Goal: Task Accomplishment & Management: Use online tool/utility

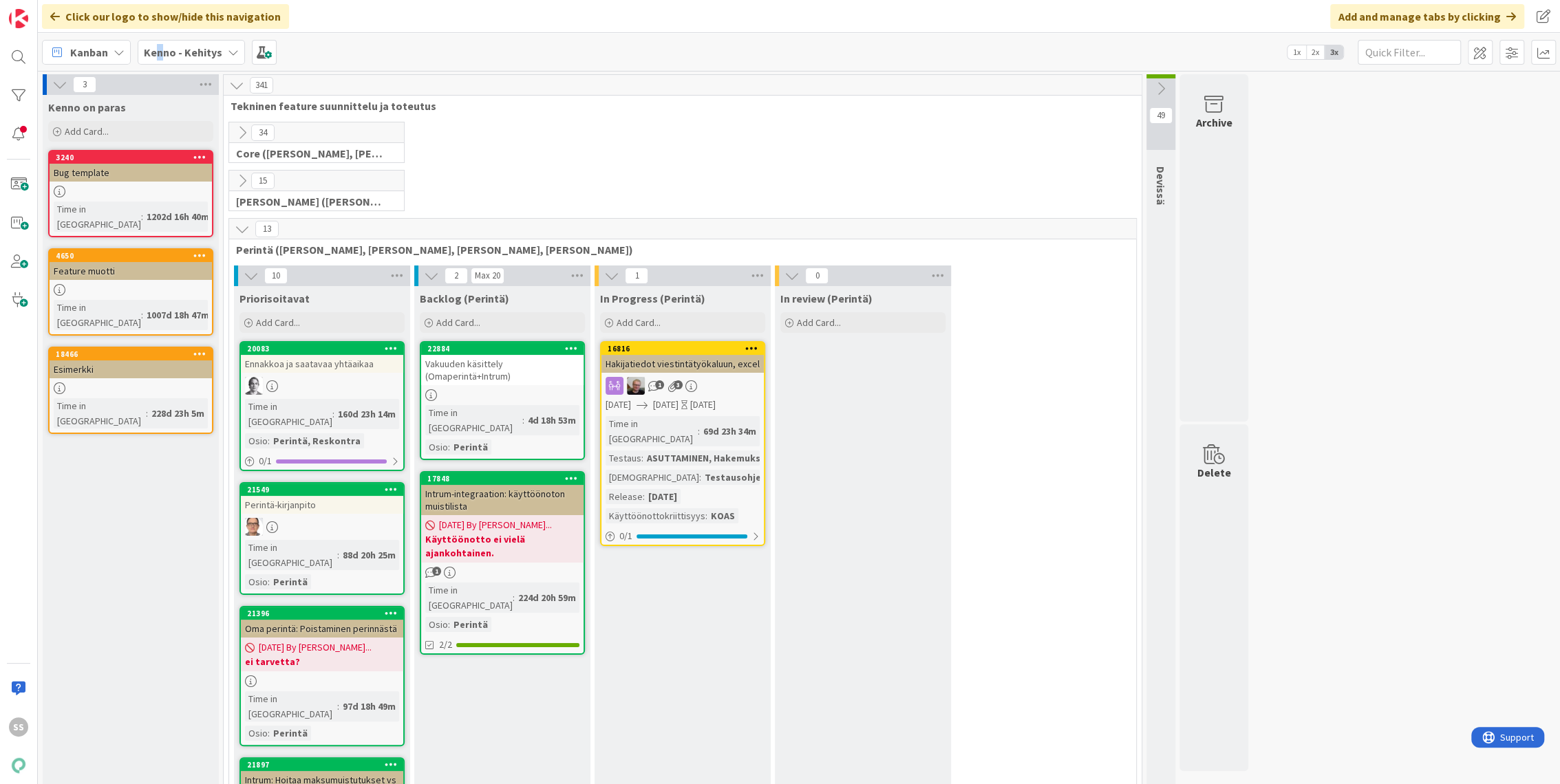
click at [158, 50] on b "Kenno - Kehitys" at bounding box center [183, 52] width 78 height 13
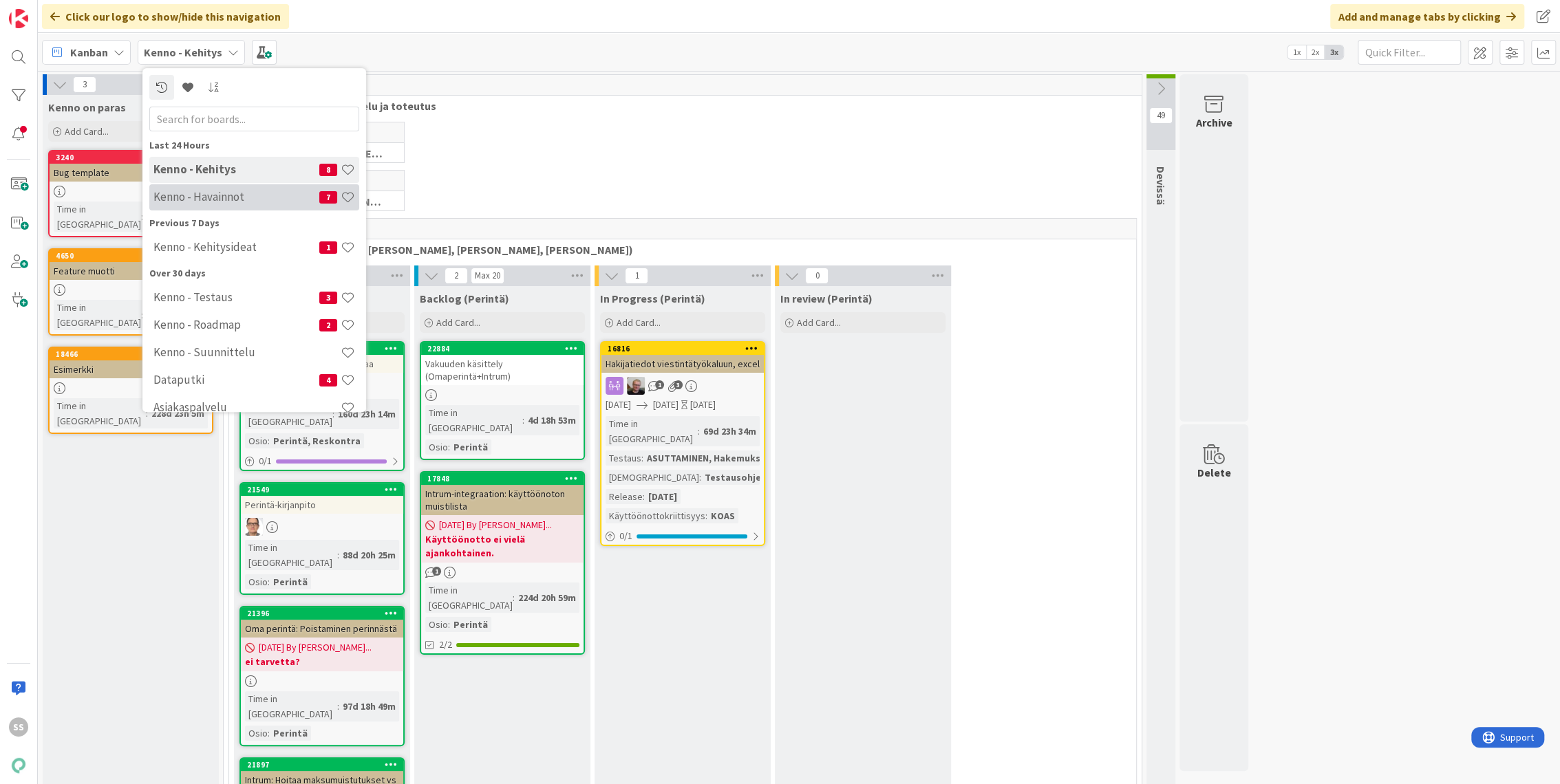
click at [215, 189] on div "Kenno - Havainnot 7" at bounding box center [255, 197] width 210 height 26
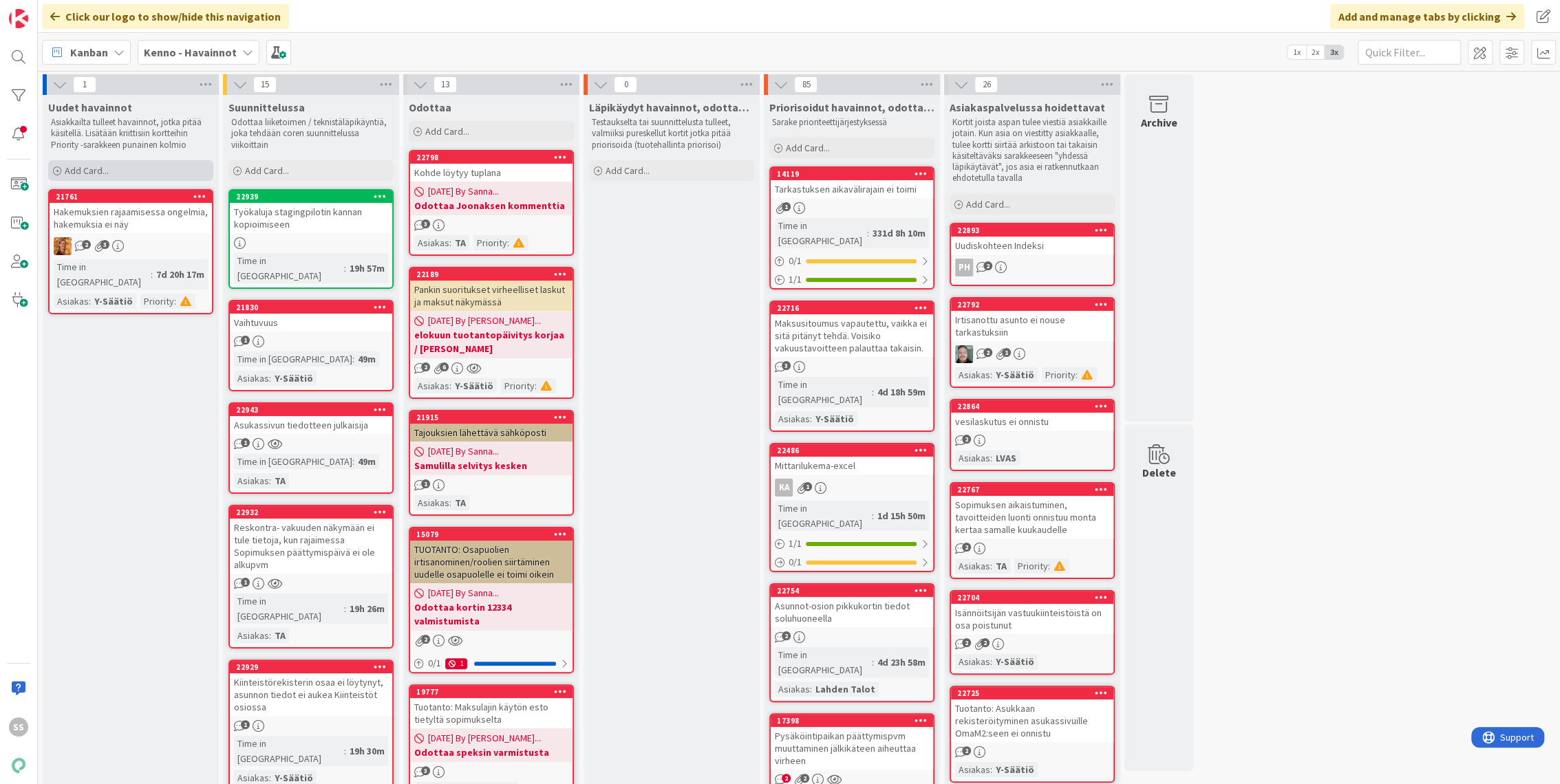
click at [93, 168] on span "Add Card..." at bounding box center [86, 171] width 44 height 12
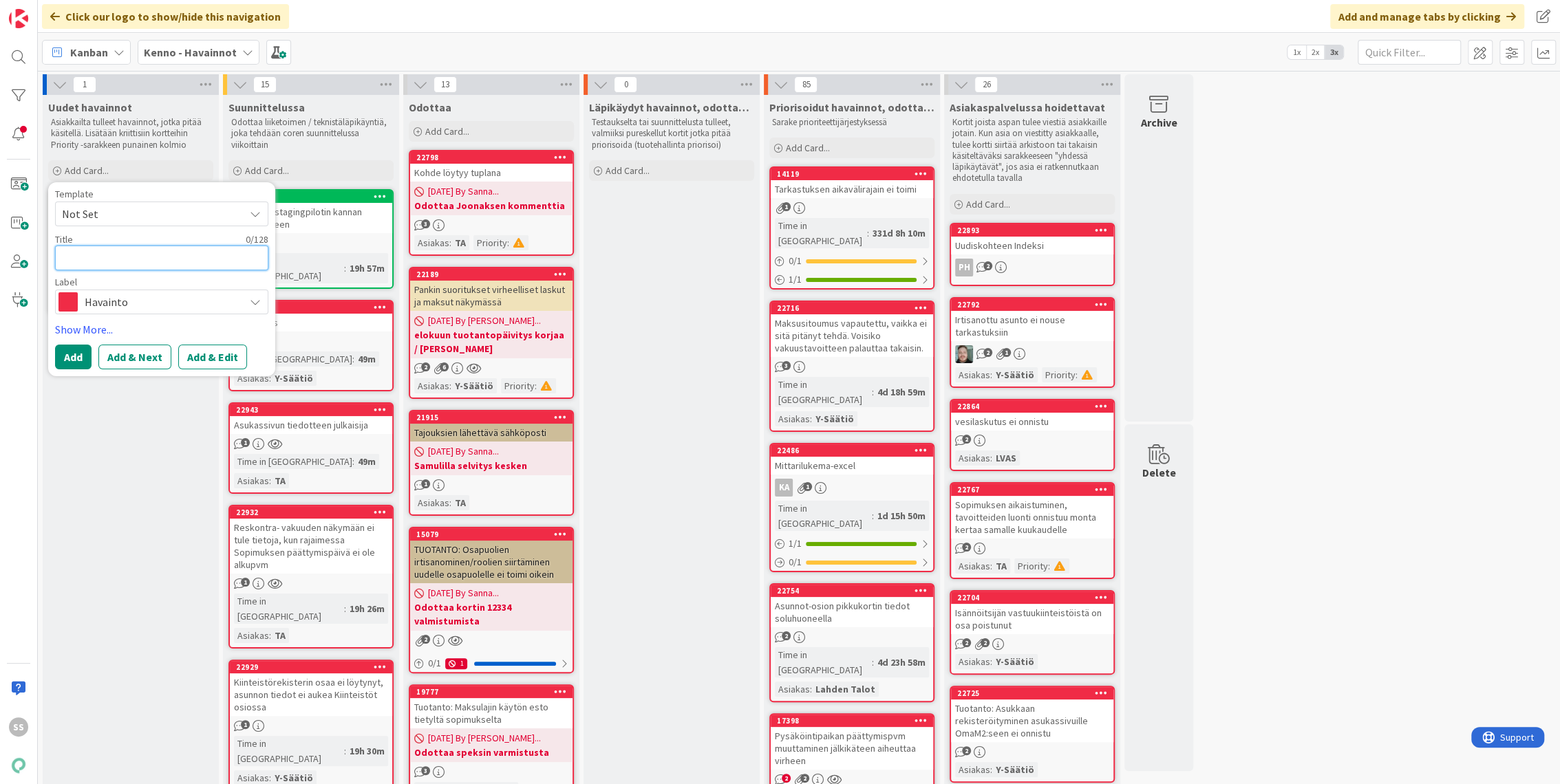
paste textarea "Asumisoikeusmaksu – indeksille tullut tavoite maksutilanteelle myöhemmin"
type textarea "x"
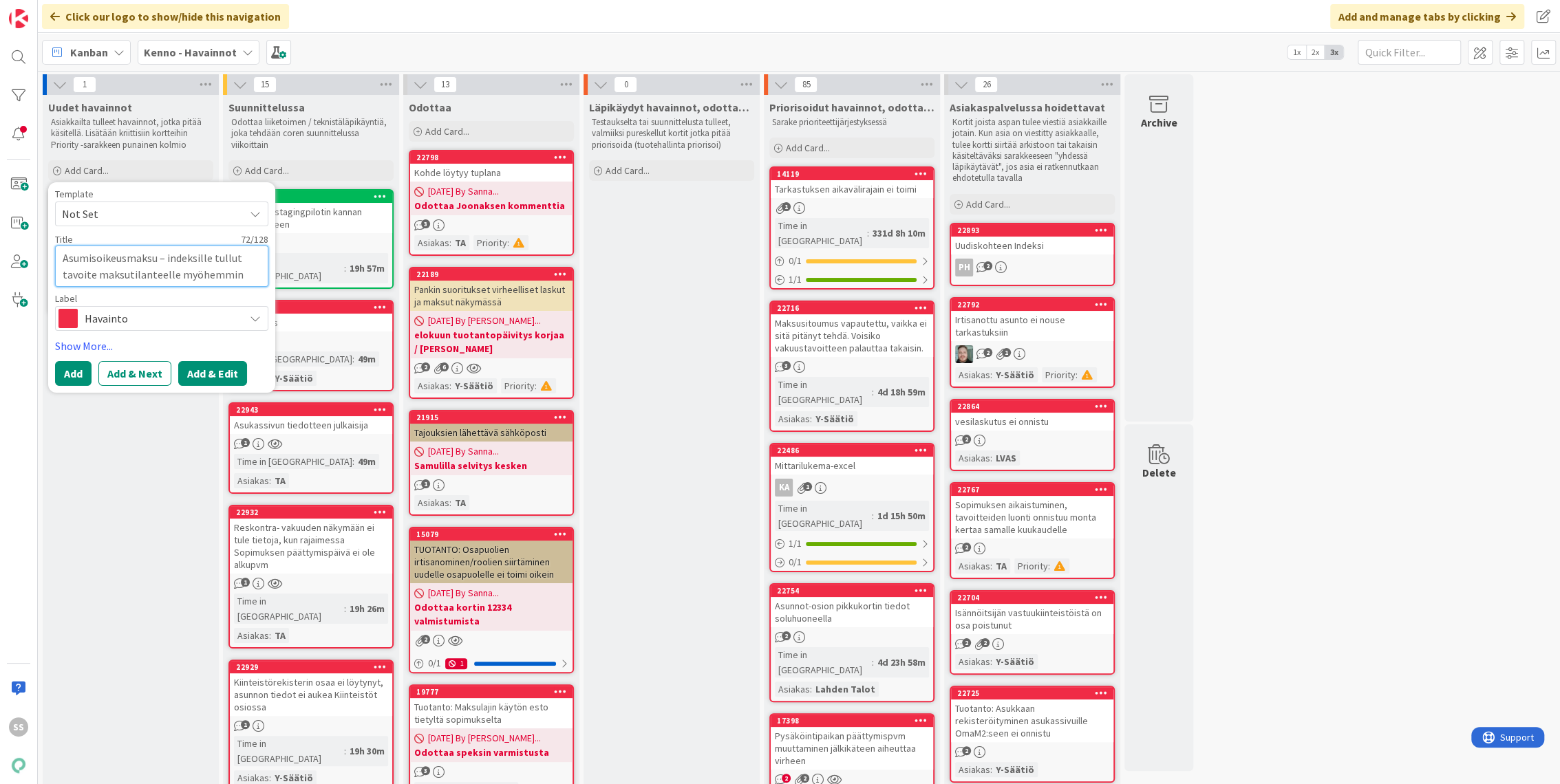
type textarea "Asumisoikeusmaksu – indeksille tullut tavoite maksutilanteelle myöhemmin"
click at [217, 373] on button "Add & Edit" at bounding box center [212, 374] width 69 height 25
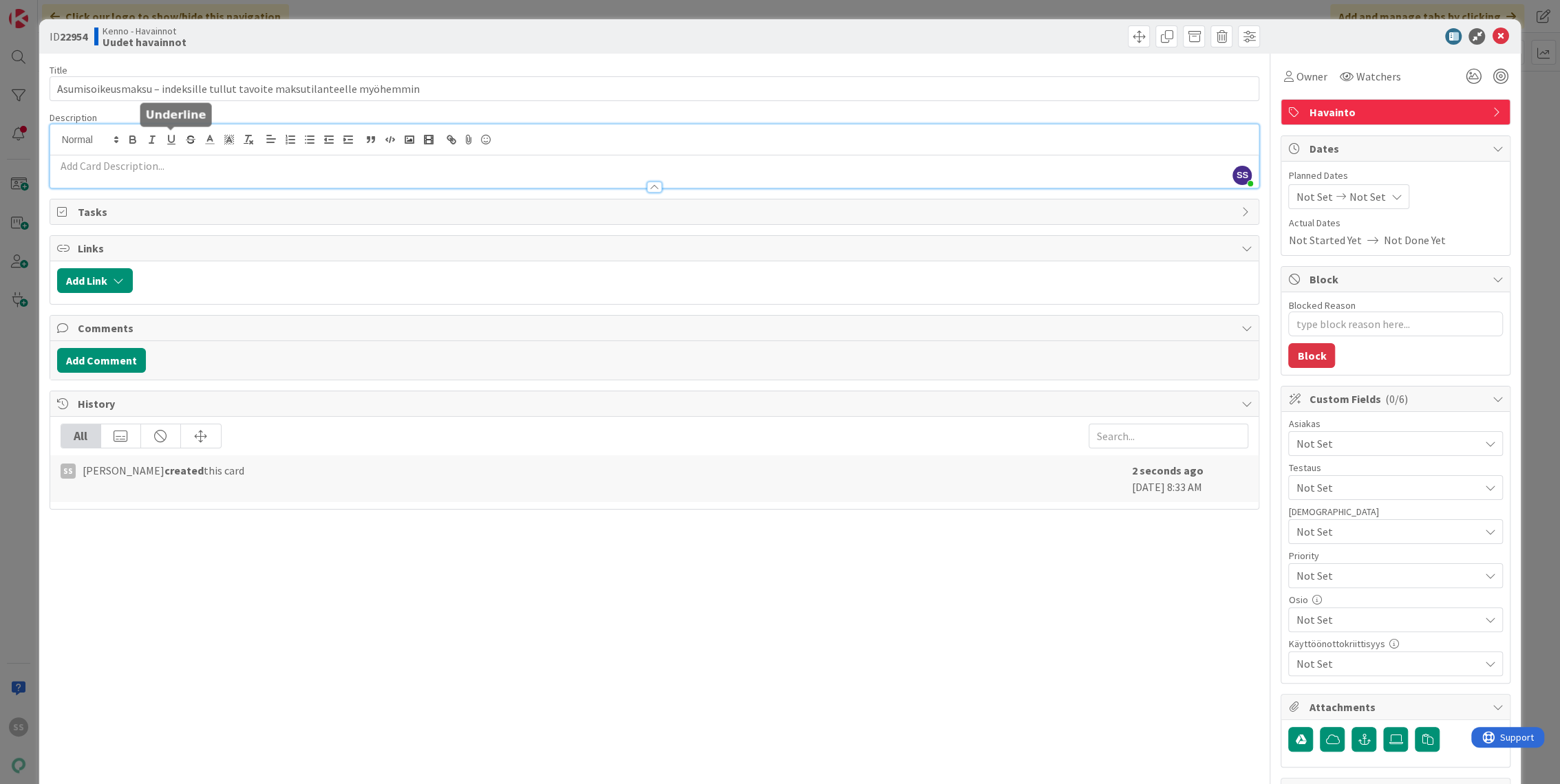
click at [175, 138] on div "SS Sonja Sainio just joined" at bounding box center [654, 156] width 1209 height 63
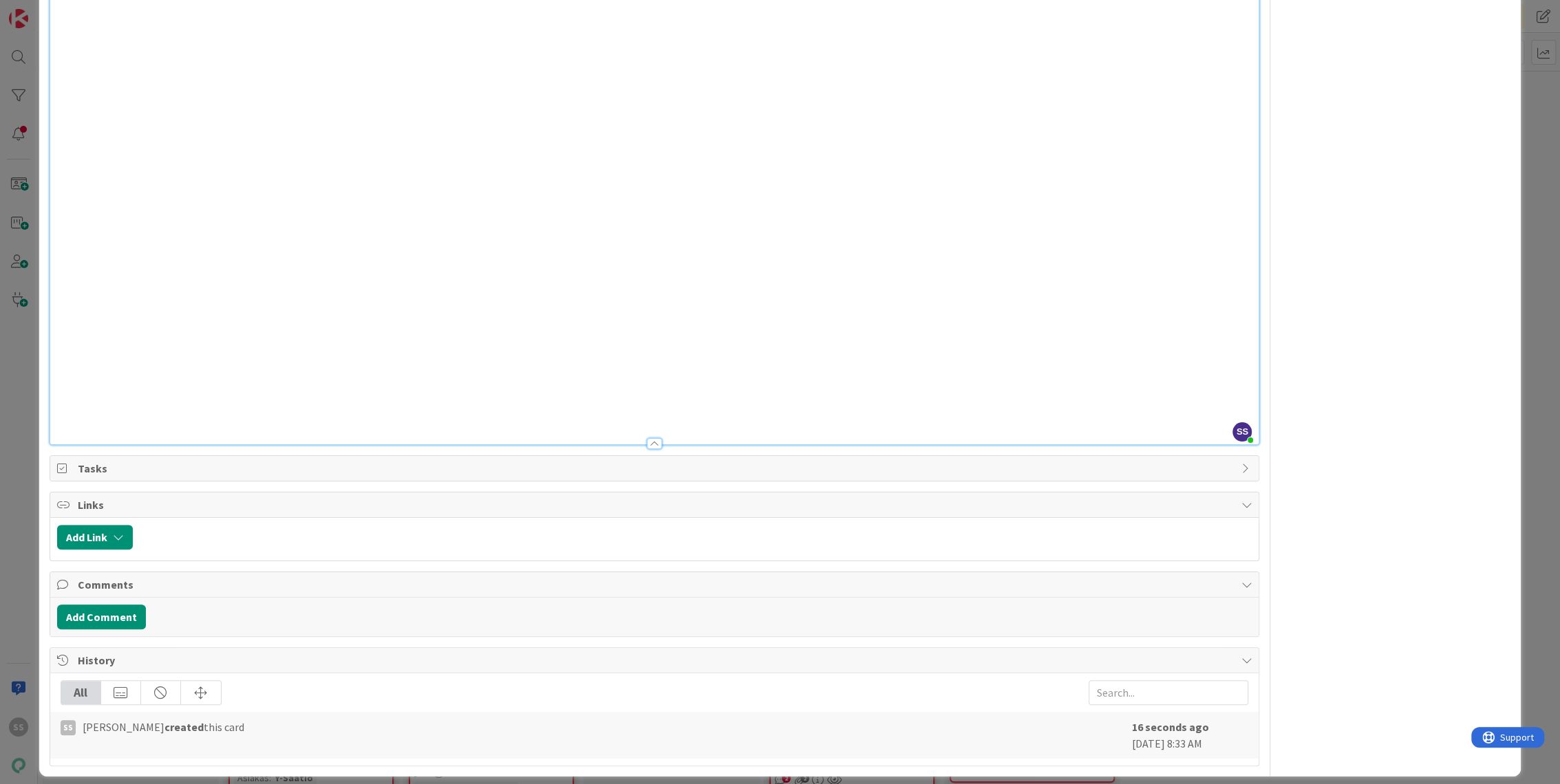
scroll to position [1156, 0]
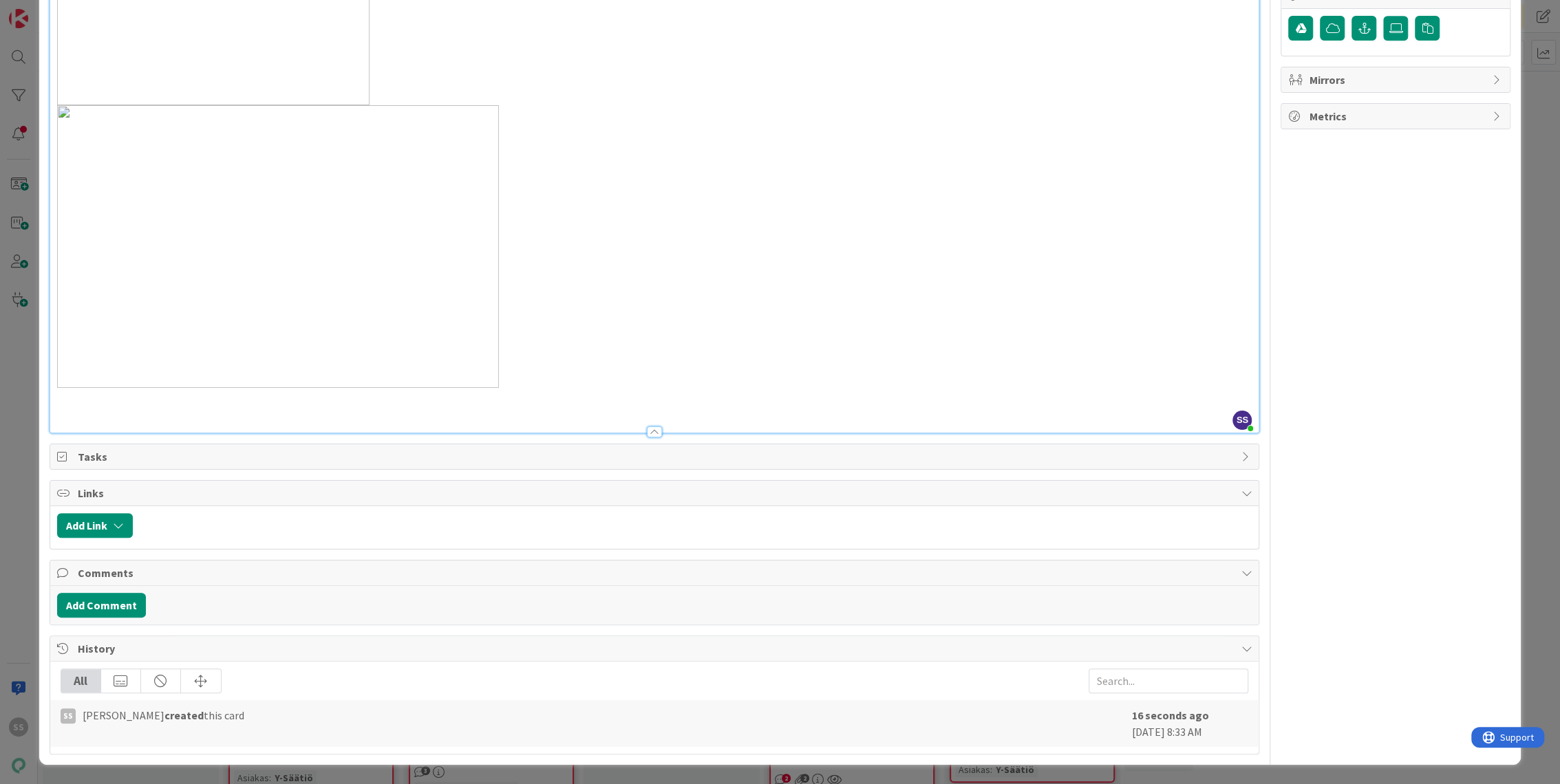
click at [638, 356] on p at bounding box center [654, 247] width 1196 height 283
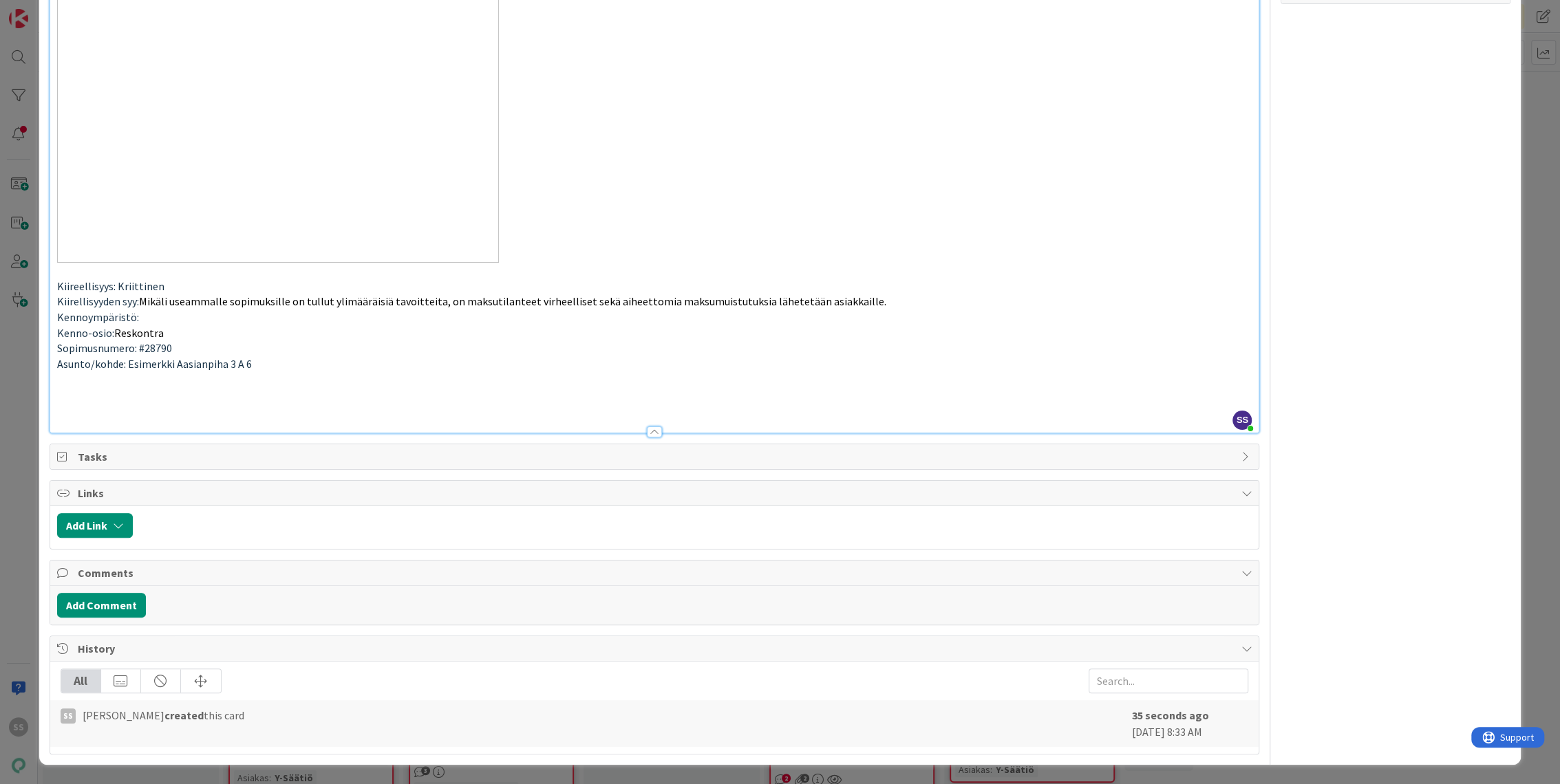
scroll to position [1233, 0]
click at [126, 618] on button "Add Comment" at bounding box center [102, 605] width 89 height 25
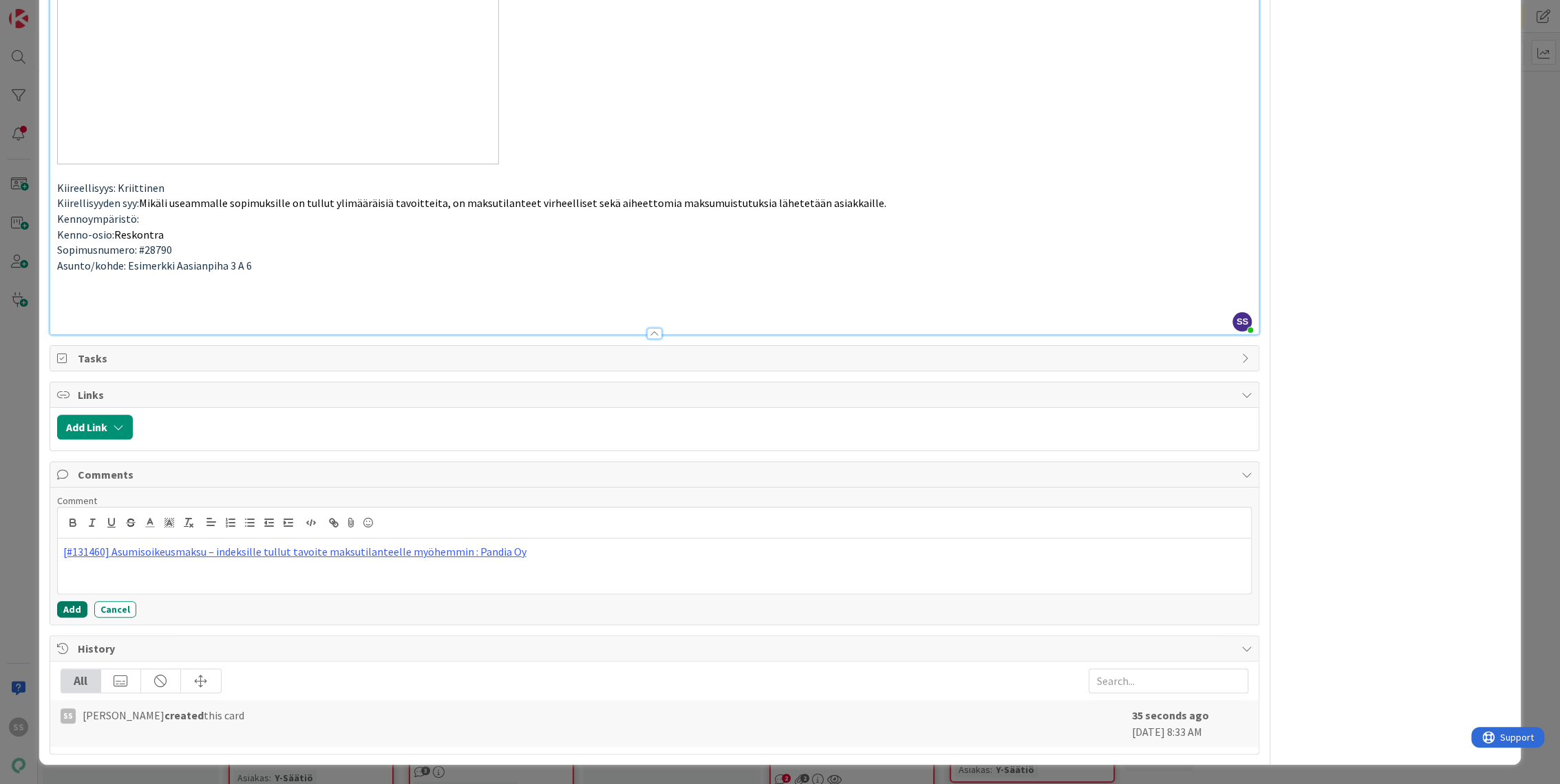
click at [77, 618] on button "Add" at bounding box center [72, 610] width 30 height 17
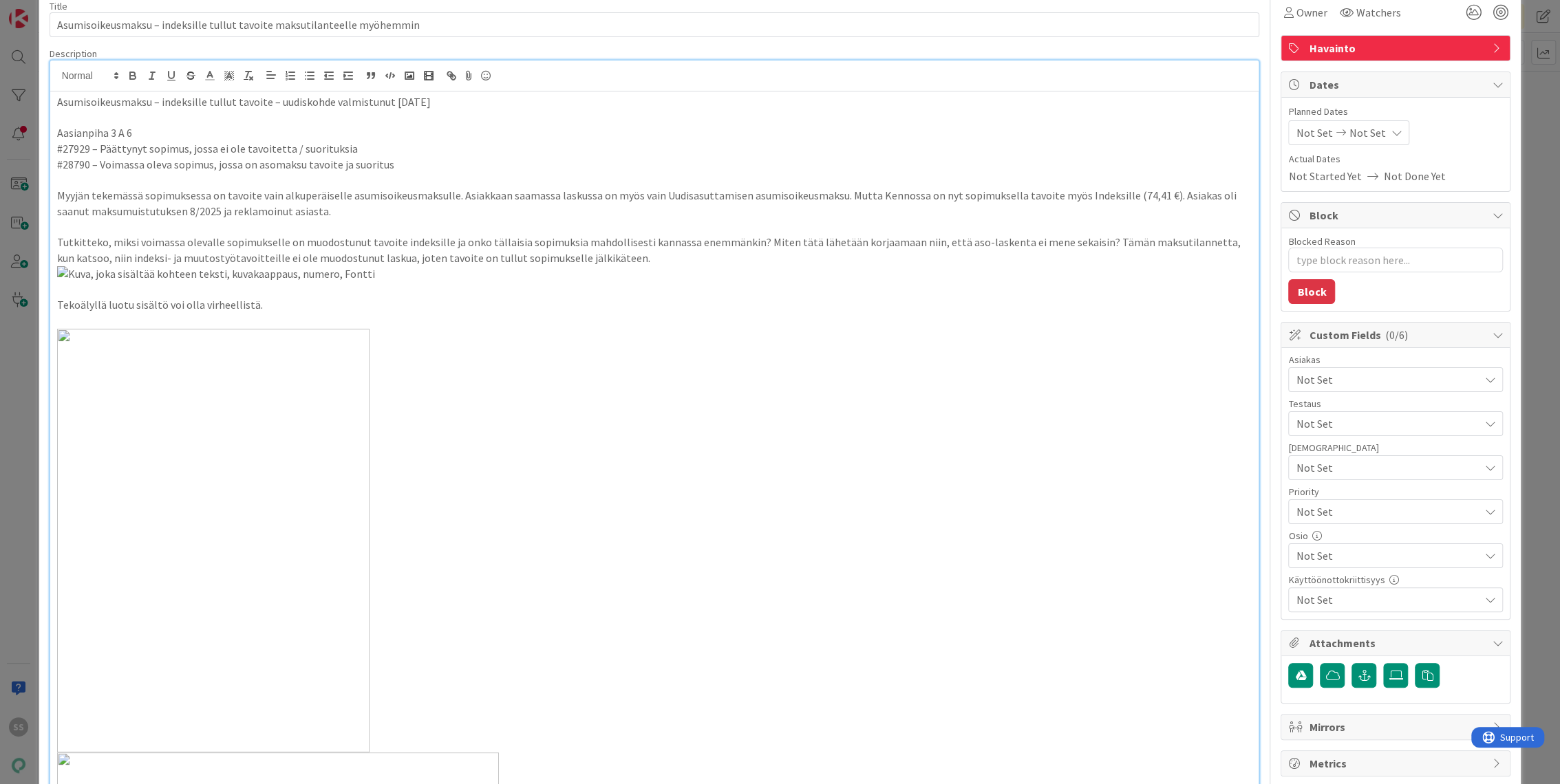
scroll to position [0, 0]
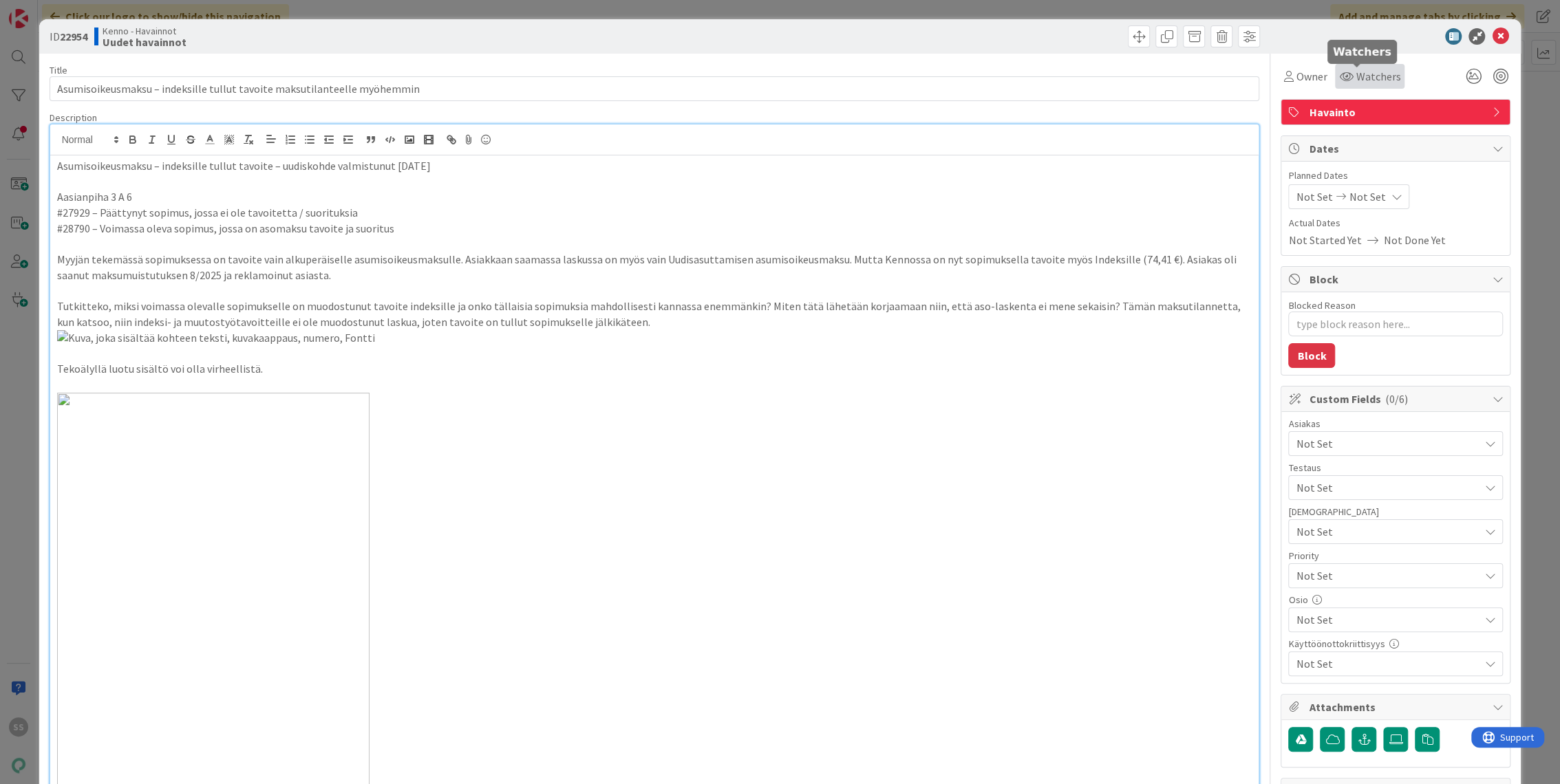
click at [1356, 84] on span "Watchers" at bounding box center [1378, 77] width 45 height 17
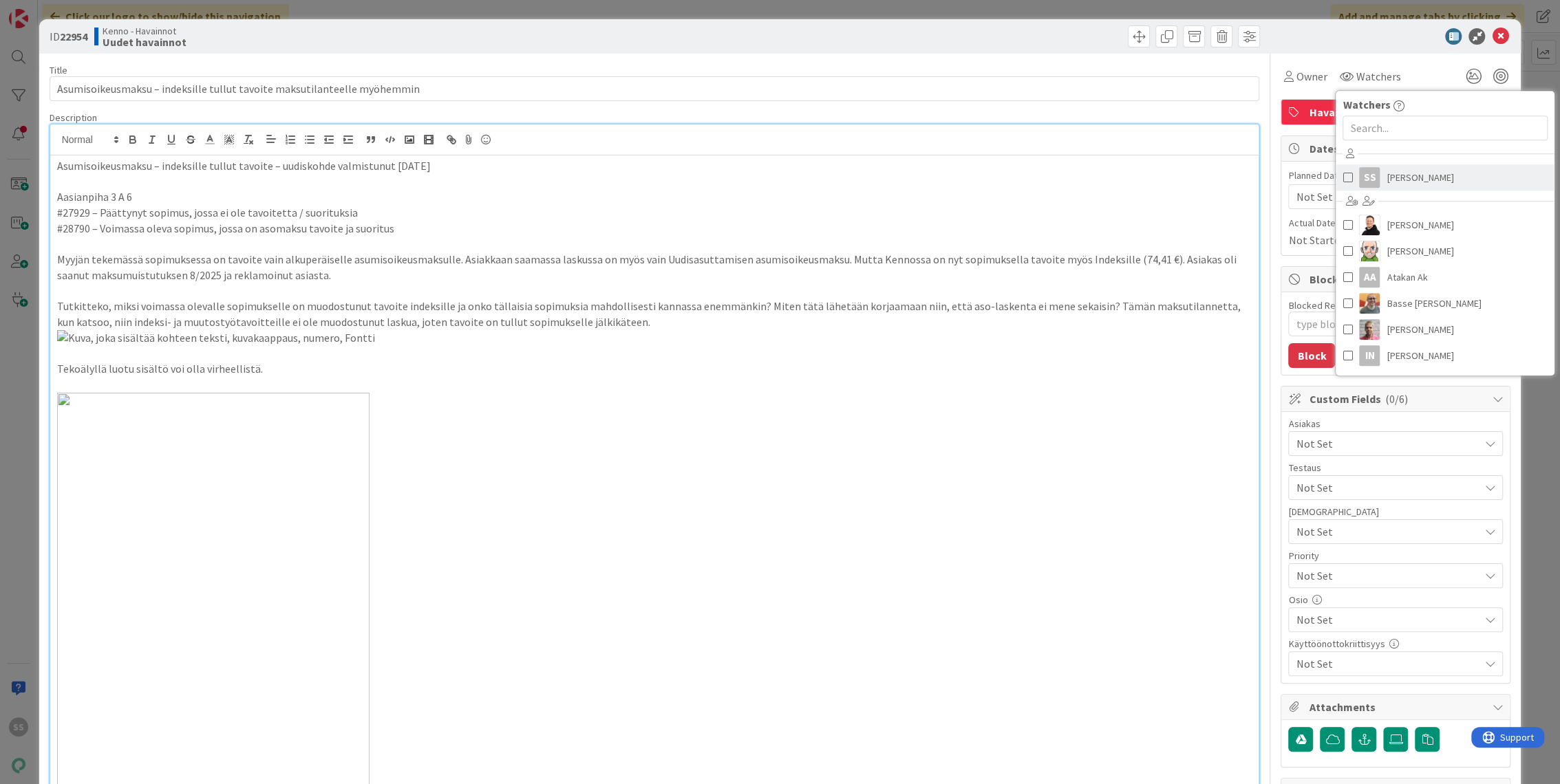
click at [1388, 179] on span "Sonja Sainio" at bounding box center [1420, 177] width 67 height 20
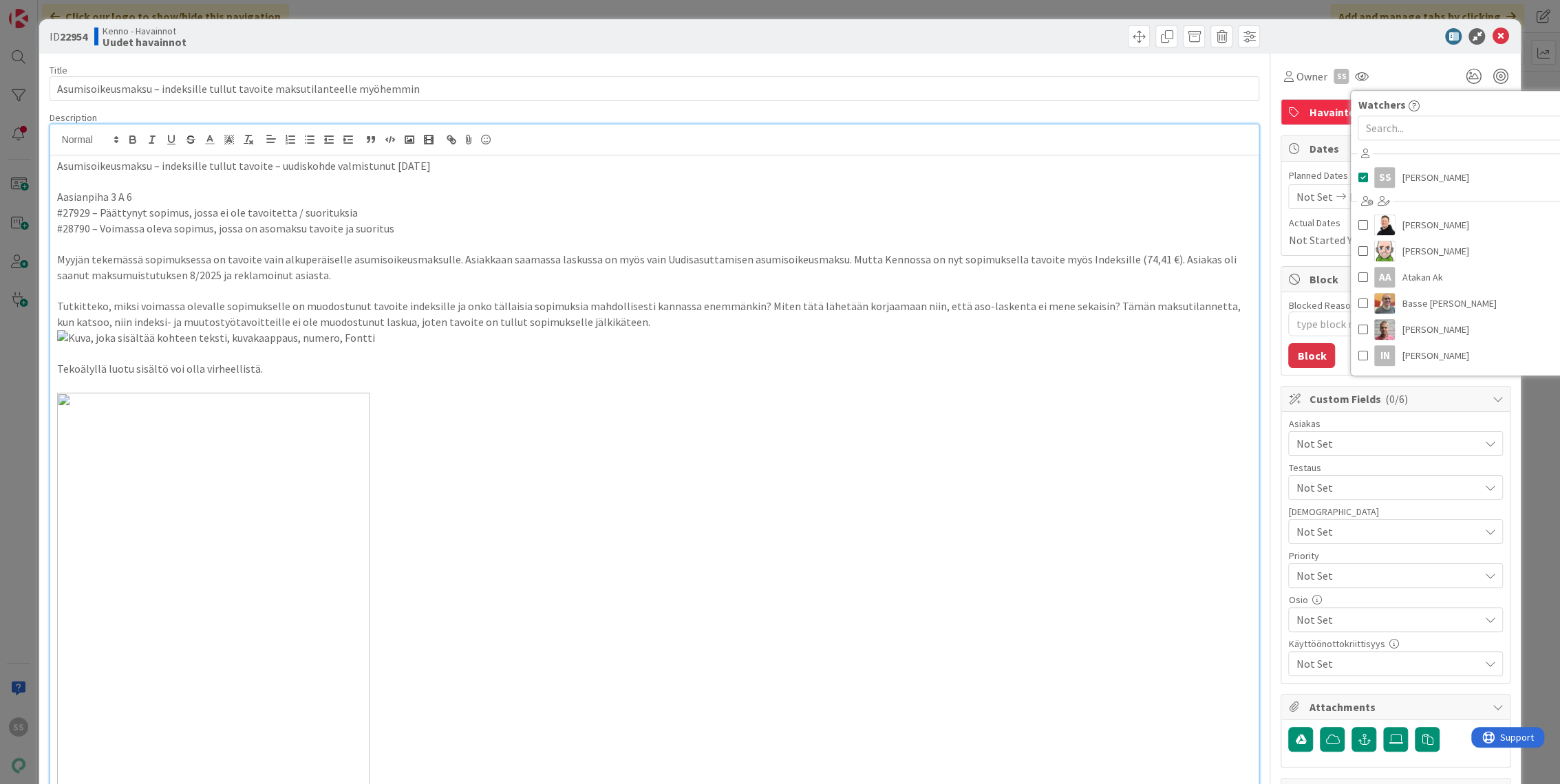
click at [1073, 377] on p at bounding box center [654, 353] width 1196 height 47
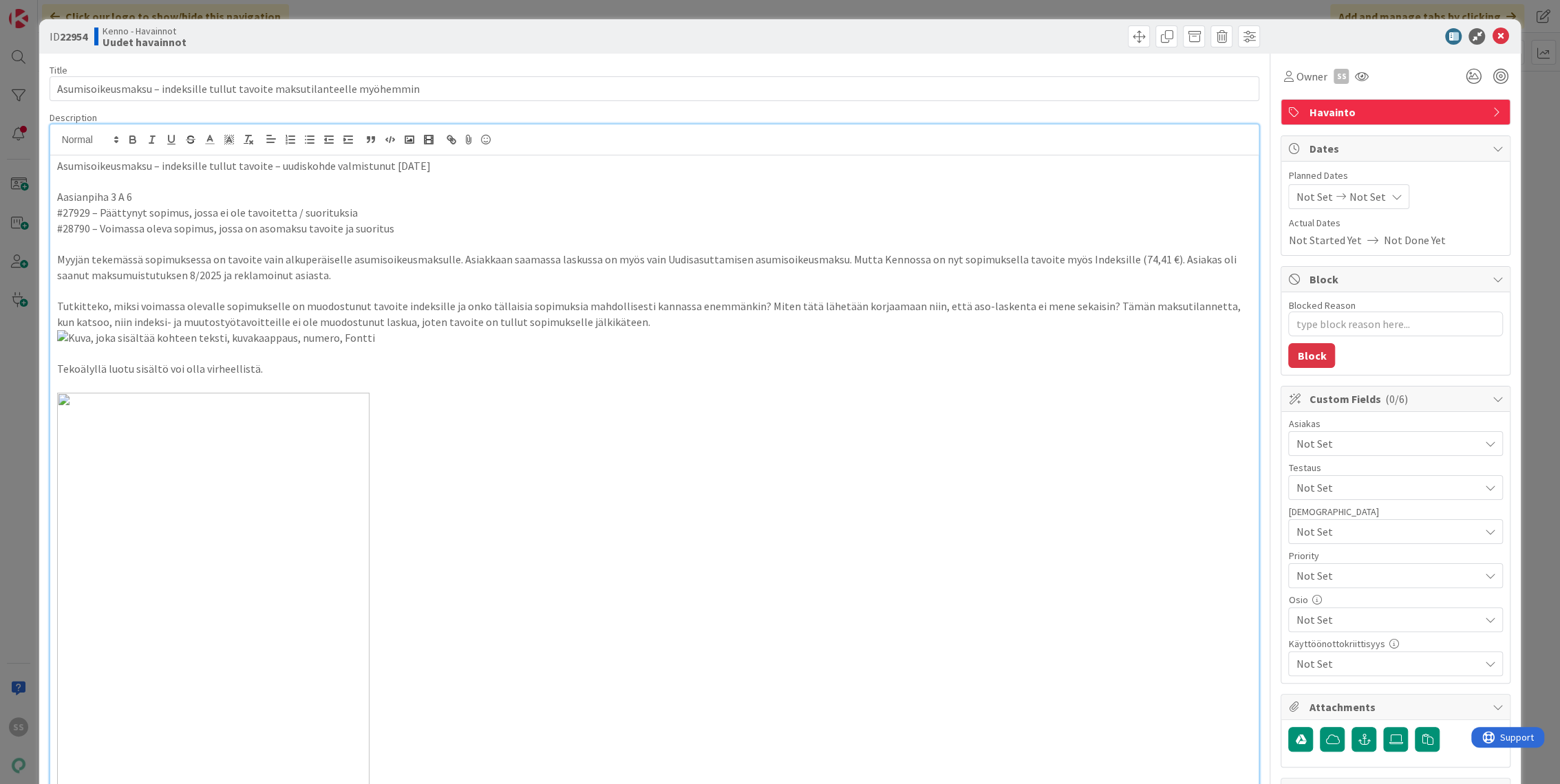
click at [1337, 440] on span "Not Set" at bounding box center [1388, 443] width 183 height 17
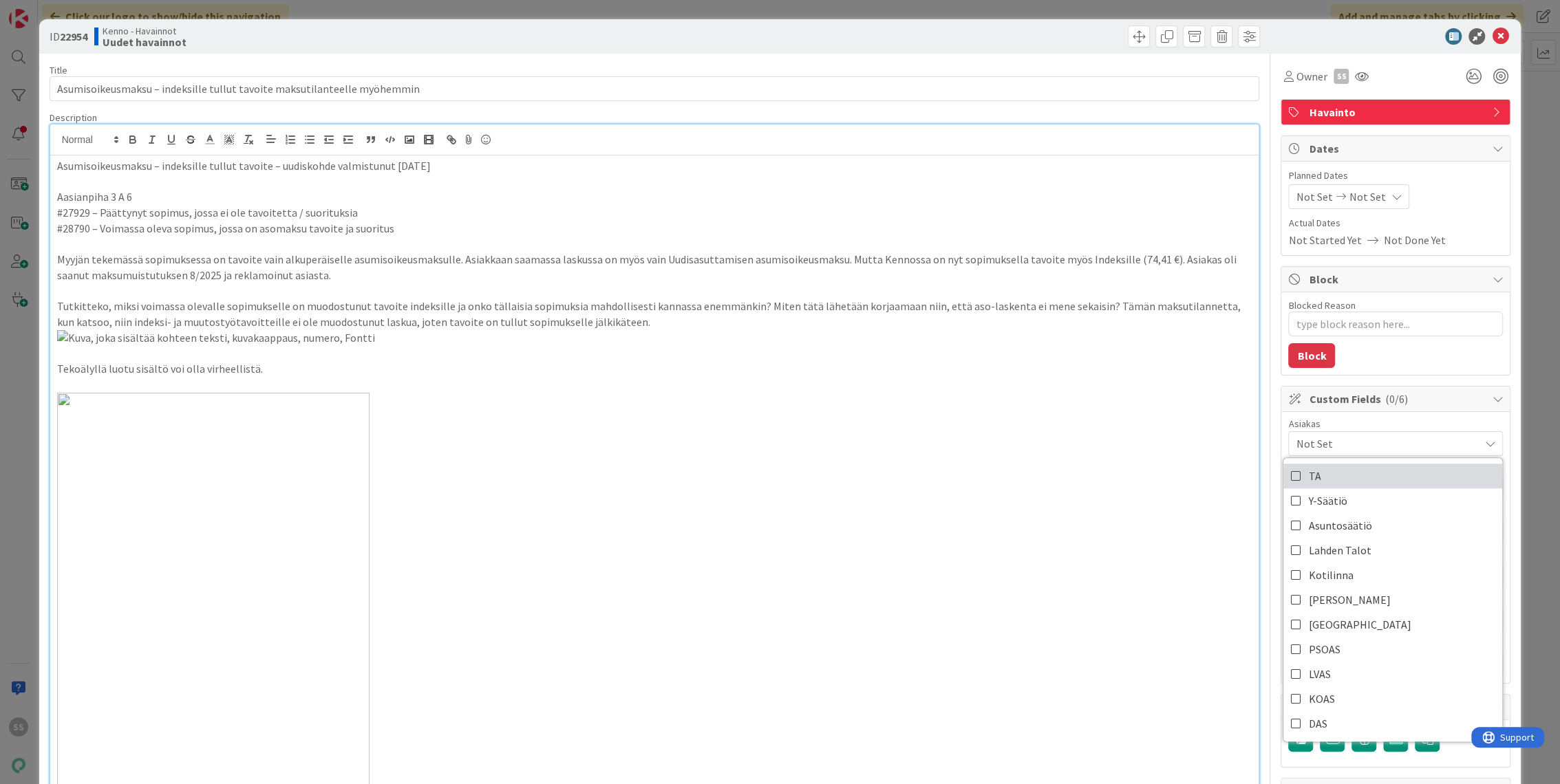
click at [1309, 481] on span "TA" at bounding box center [1315, 475] width 12 height 20
click at [961, 377] on p at bounding box center [654, 353] width 1196 height 47
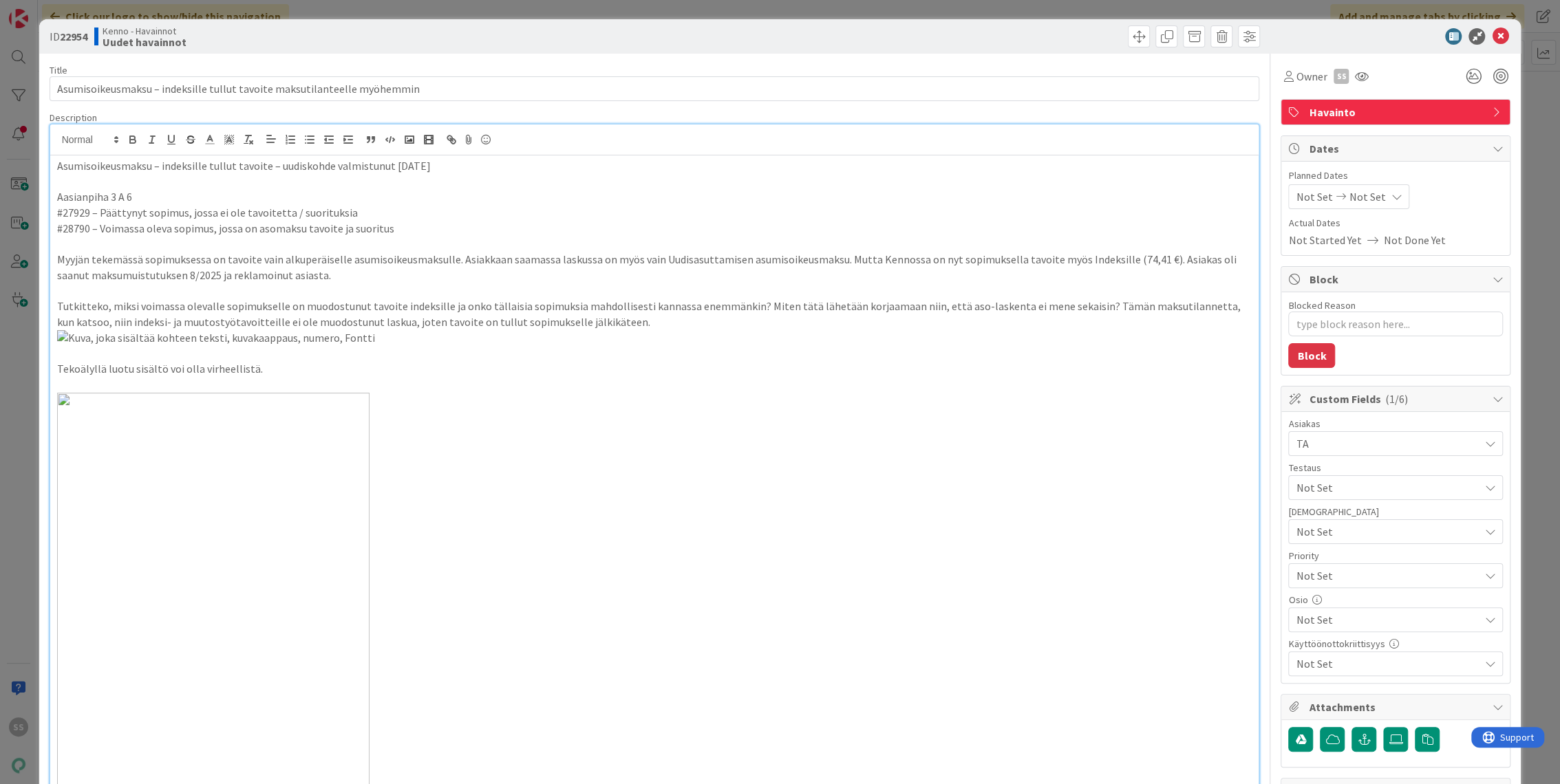
click at [1348, 573] on span "Not Set" at bounding box center [1385, 576] width 176 height 20
click at [1337, 650] on span "High" at bounding box center [1415, 658] width 159 height 20
click at [1125, 377] on p at bounding box center [654, 353] width 1196 height 47
click at [1492, 35] on icon at bounding box center [1500, 36] width 17 height 17
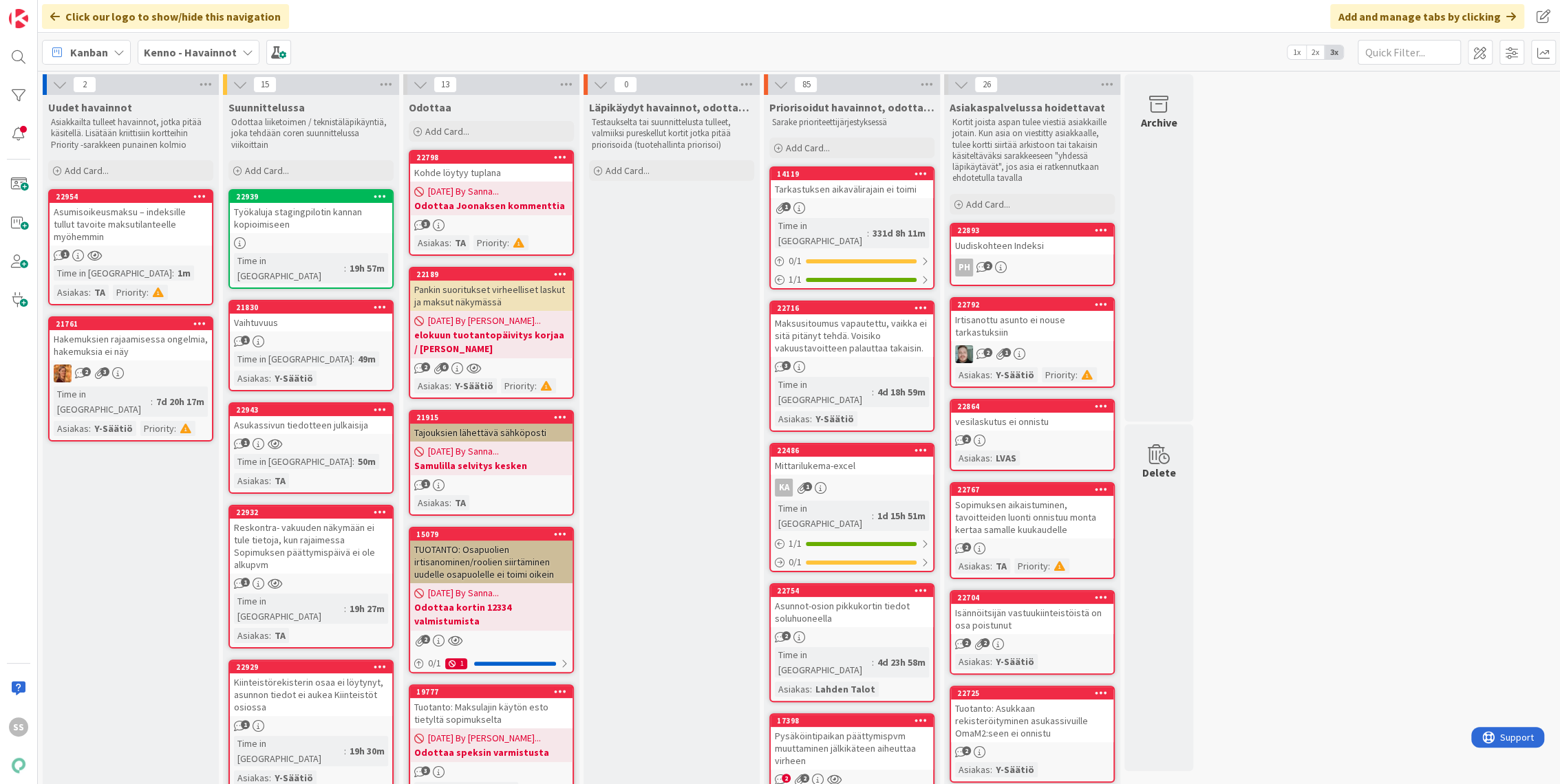
drag, startPoint x: 151, startPoint y: 542, endPoint x: 151, endPoint y: 489, distance: 53.0
click at [153, 214] on div "Asumisoikeusmaksu – indeksille tullut tavoite maksutilanteelle myöhemmin" at bounding box center [131, 224] width 162 height 43
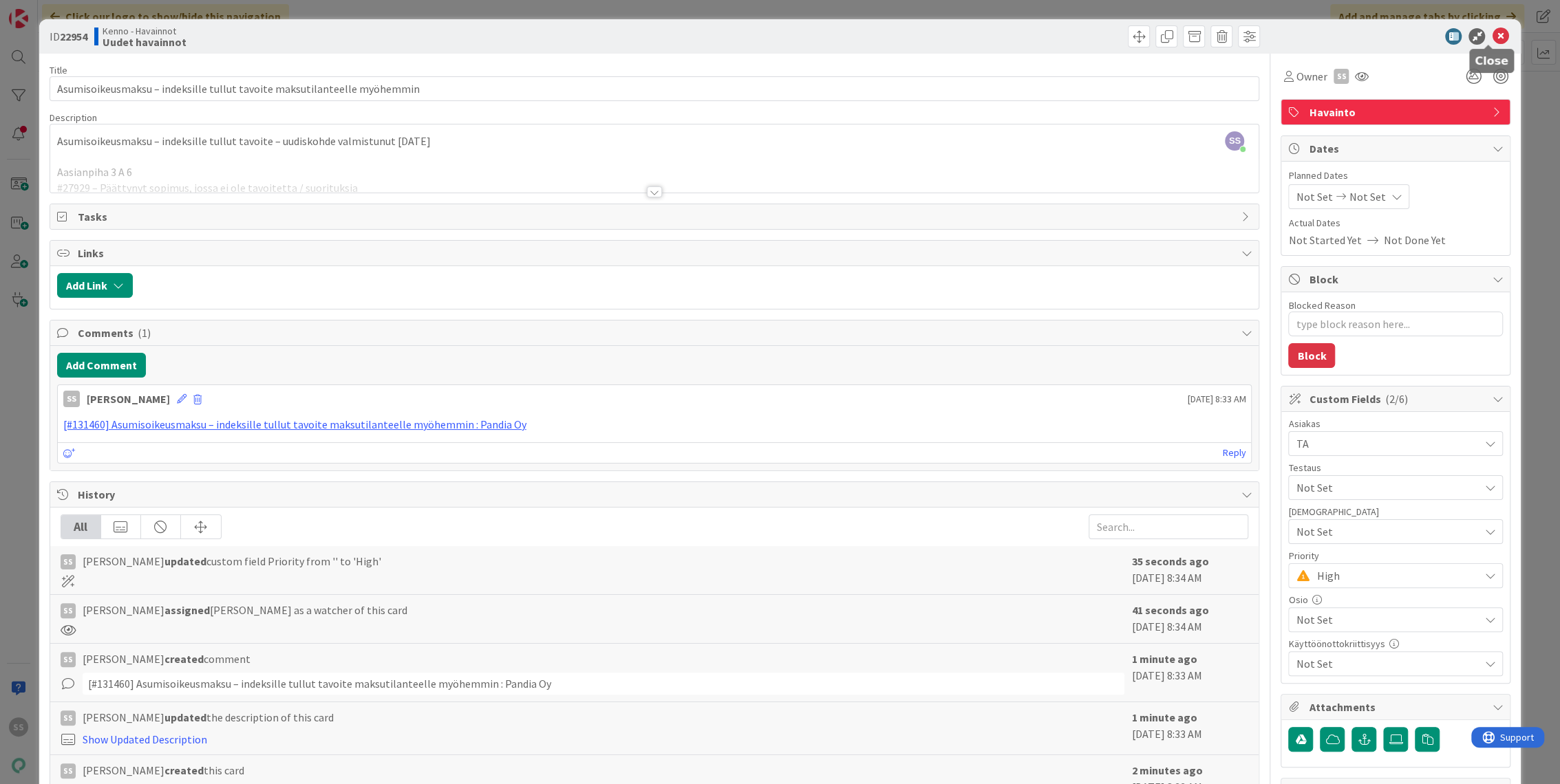
click at [1492, 37] on icon at bounding box center [1500, 36] width 17 height 17
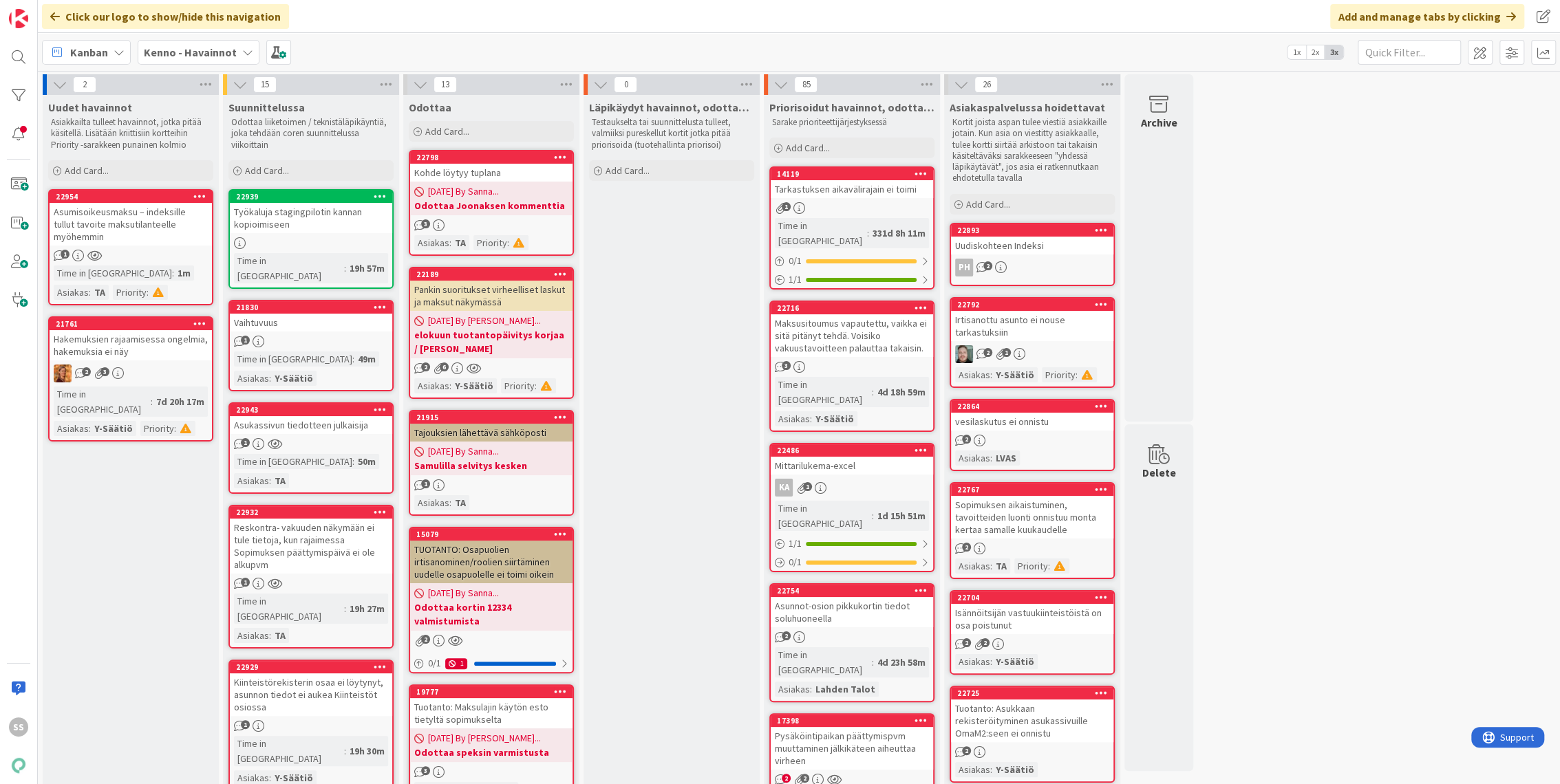
click at [206, 47] on b "Kenno - Havainnot" at bounding box center [191, 52] width 93 height 13
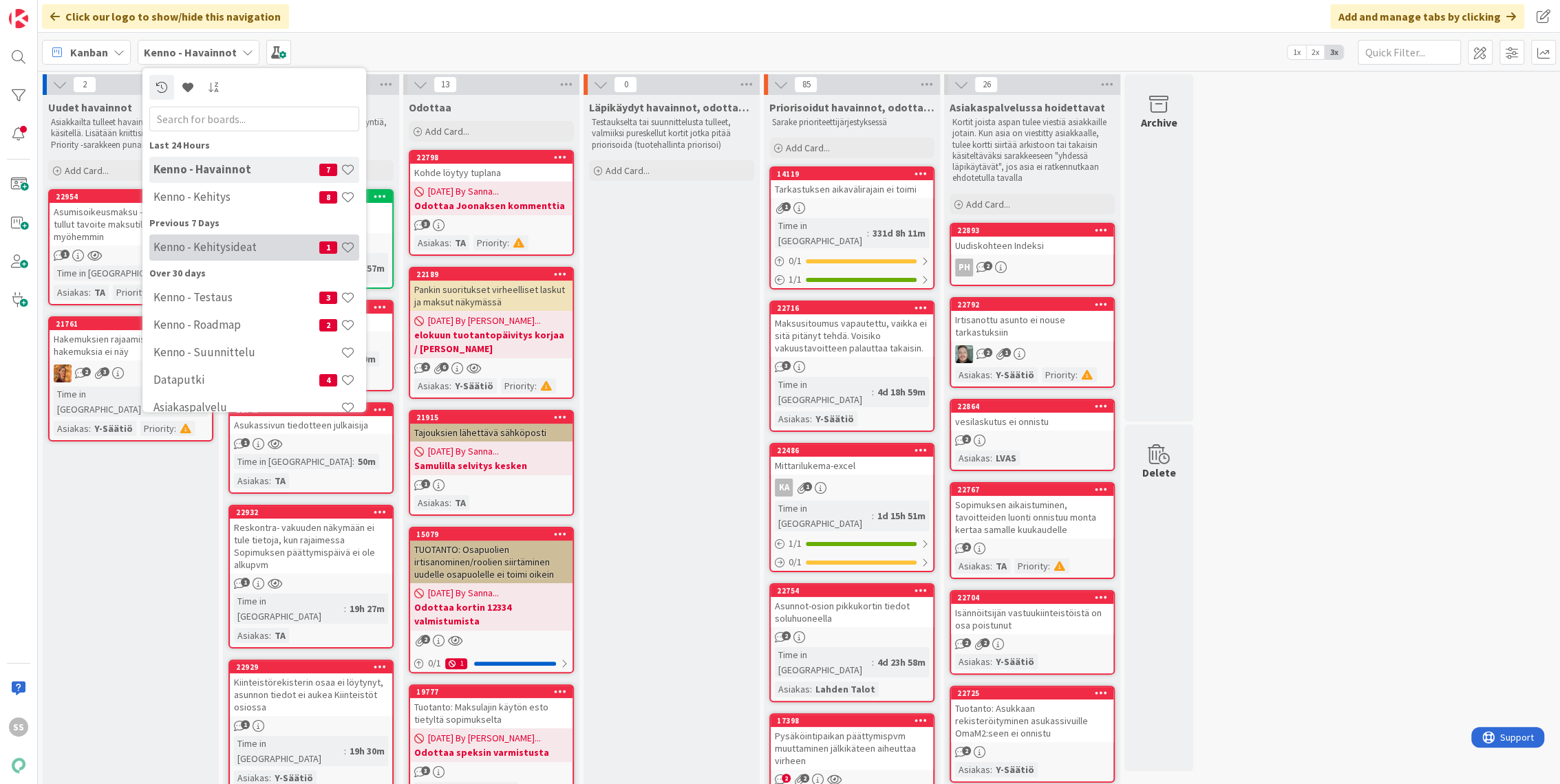
click at [233, 249] on h4 "Kenno - Kehitysideat" at bounding box center [236, 247] width 166 height 13
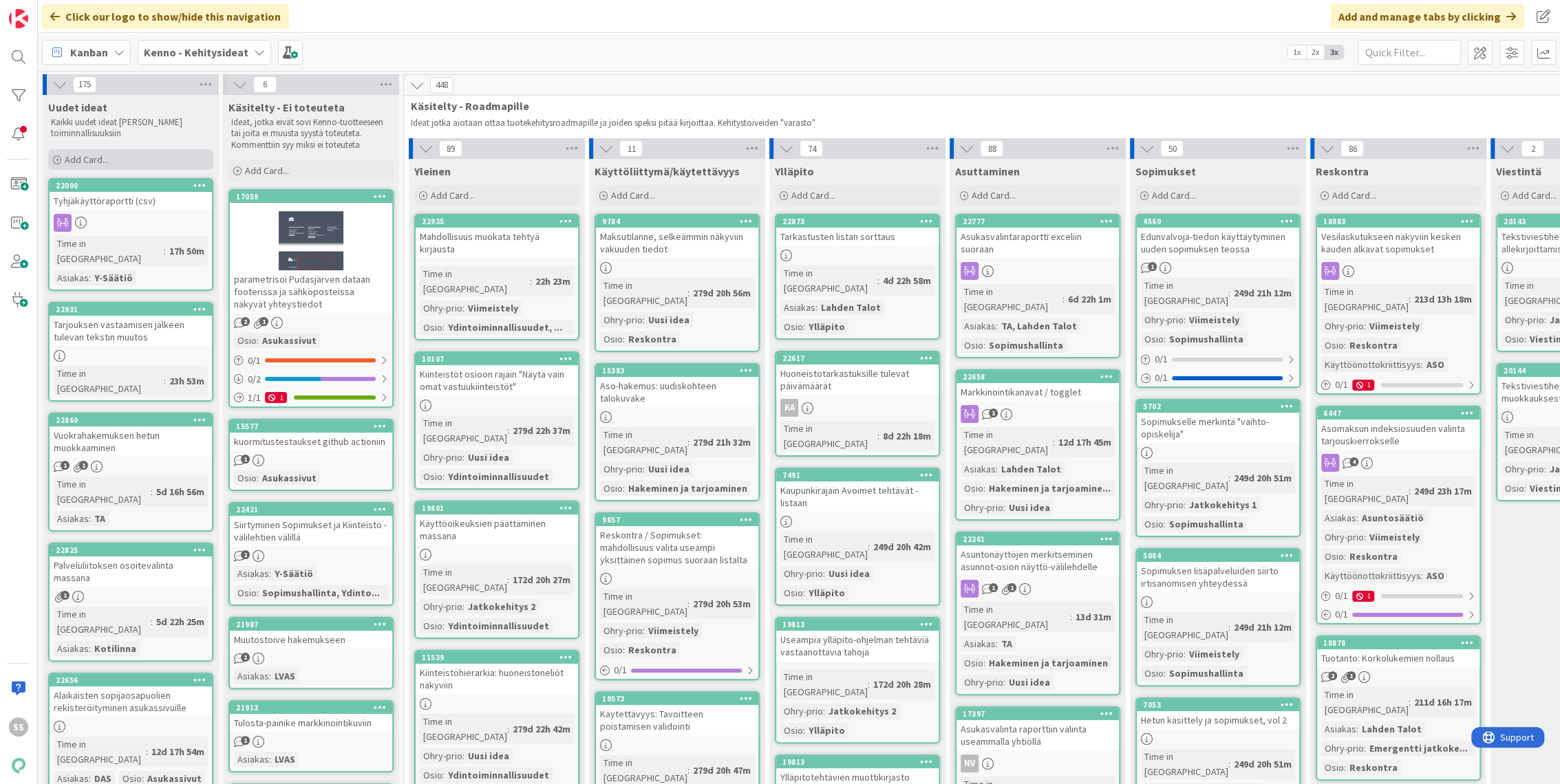
click at [85, 157] on span "Add Card..." at bounding box center [86, 159] width 44 height 12
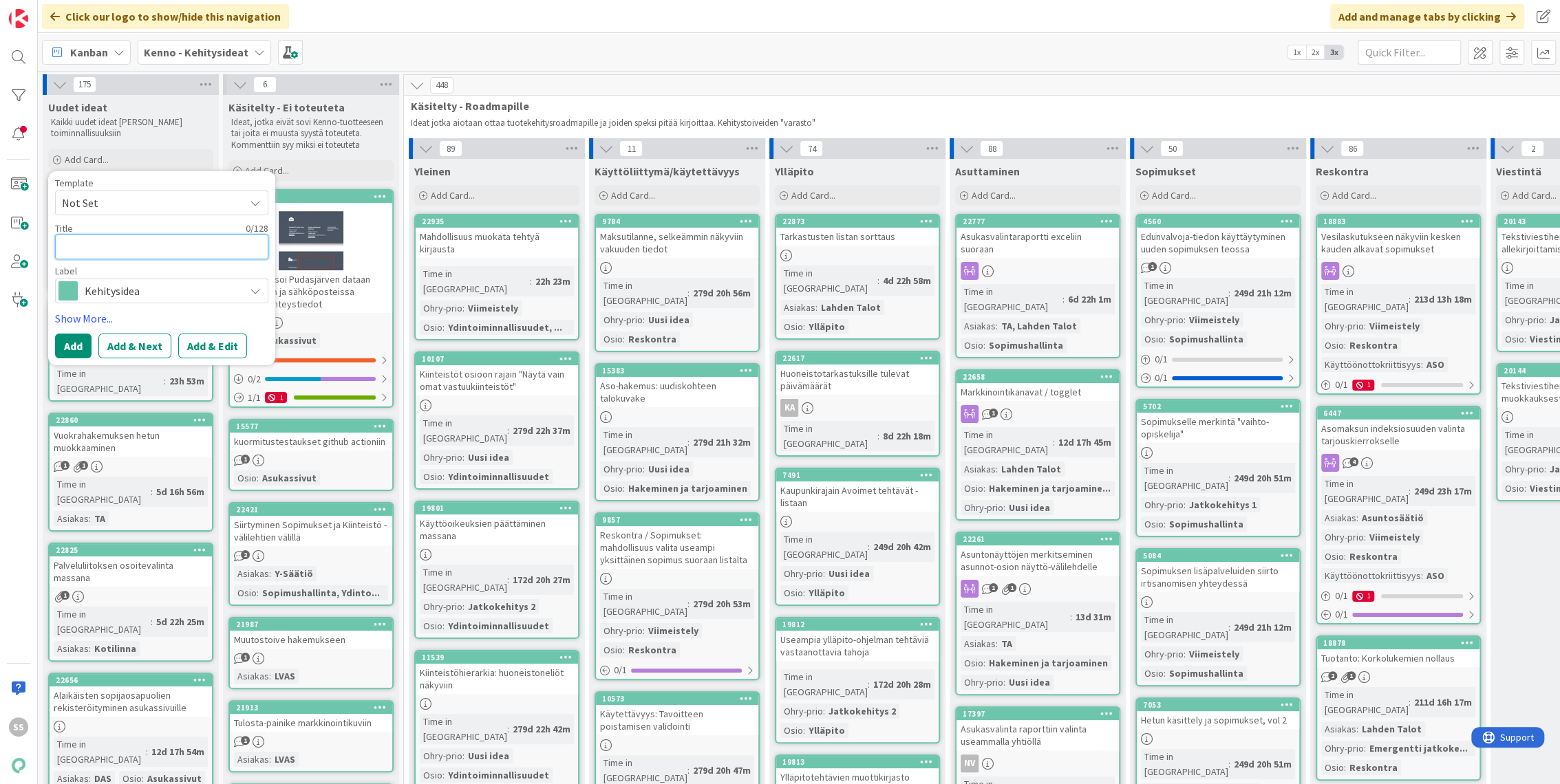
paste textarea "Vedenlaskutustiedon sitominen tarjouksen ja laskutuksen välille"
type textarea "x"
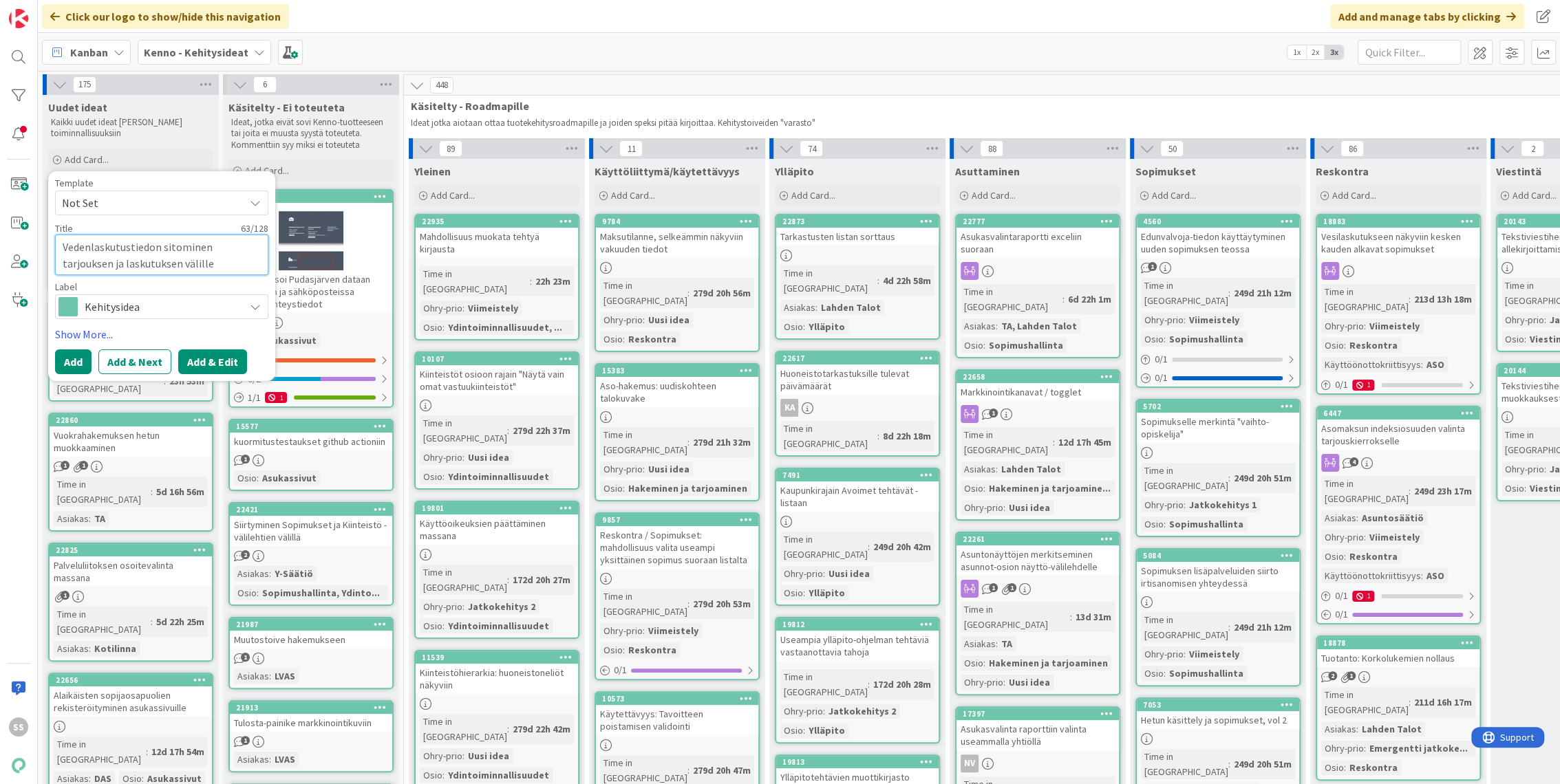
type textarea "Vedenlaskutustiedon sitominen tarjouksen ja laskutuksen välille"
click at [213, 361] on button "Add & Edit" at bounding box center [212, 362] width 69 height 25
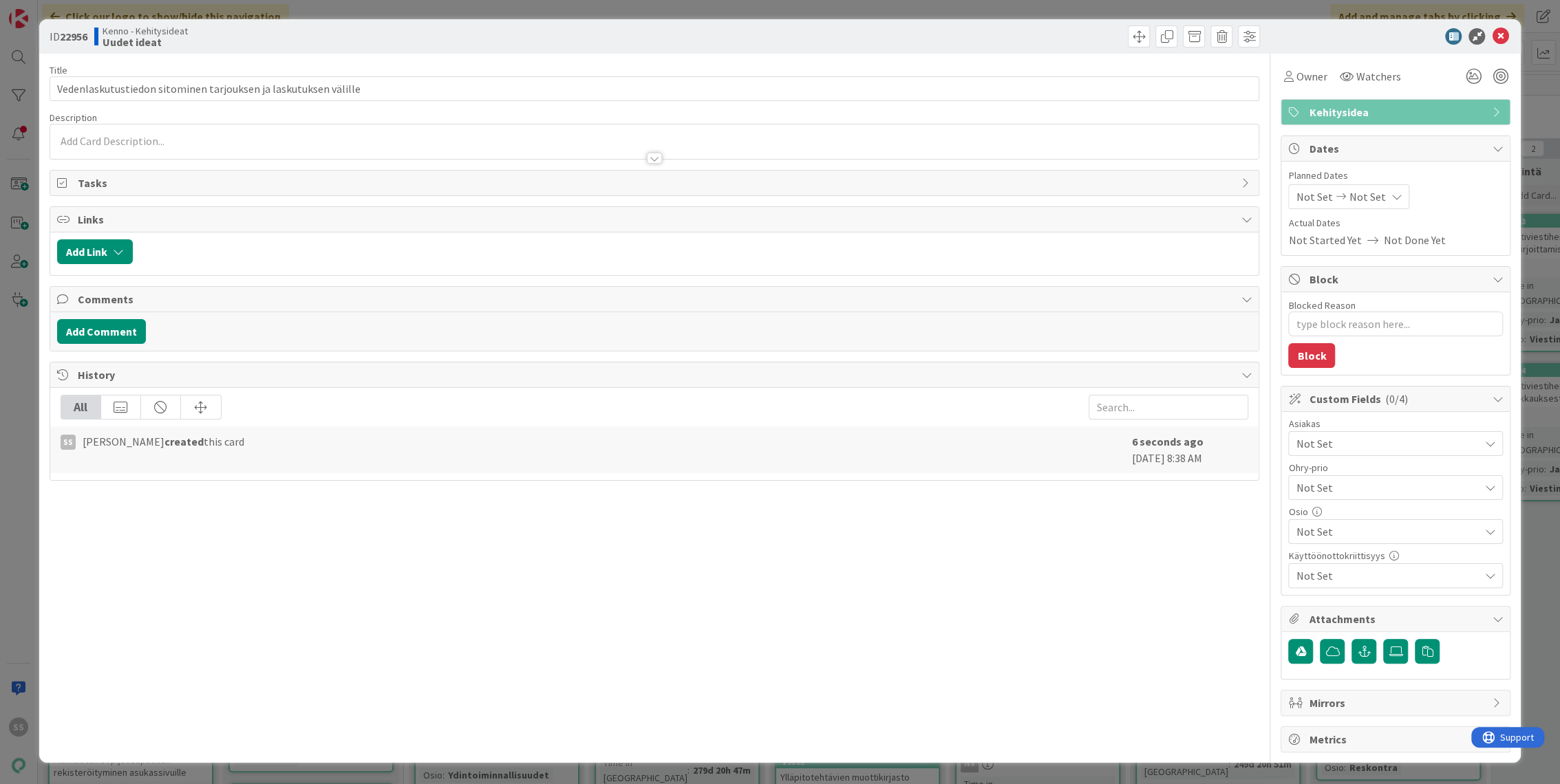
click at [111, 143] on div at bounding box center [654, 141] width 1209 height 35
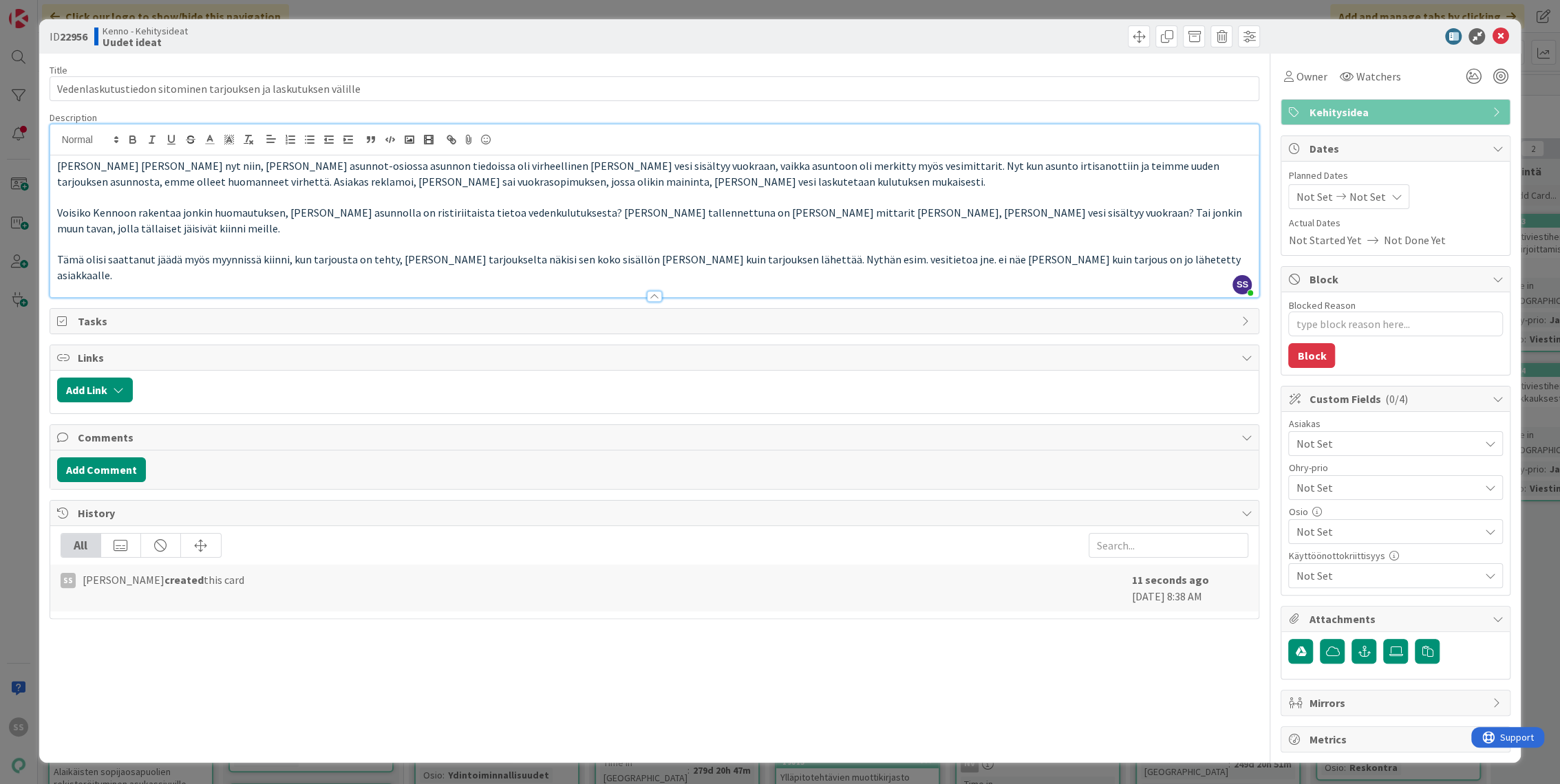
click at [1392, 452] on div "Not Set" at bounding box center [1395, 444] width 215 height 25
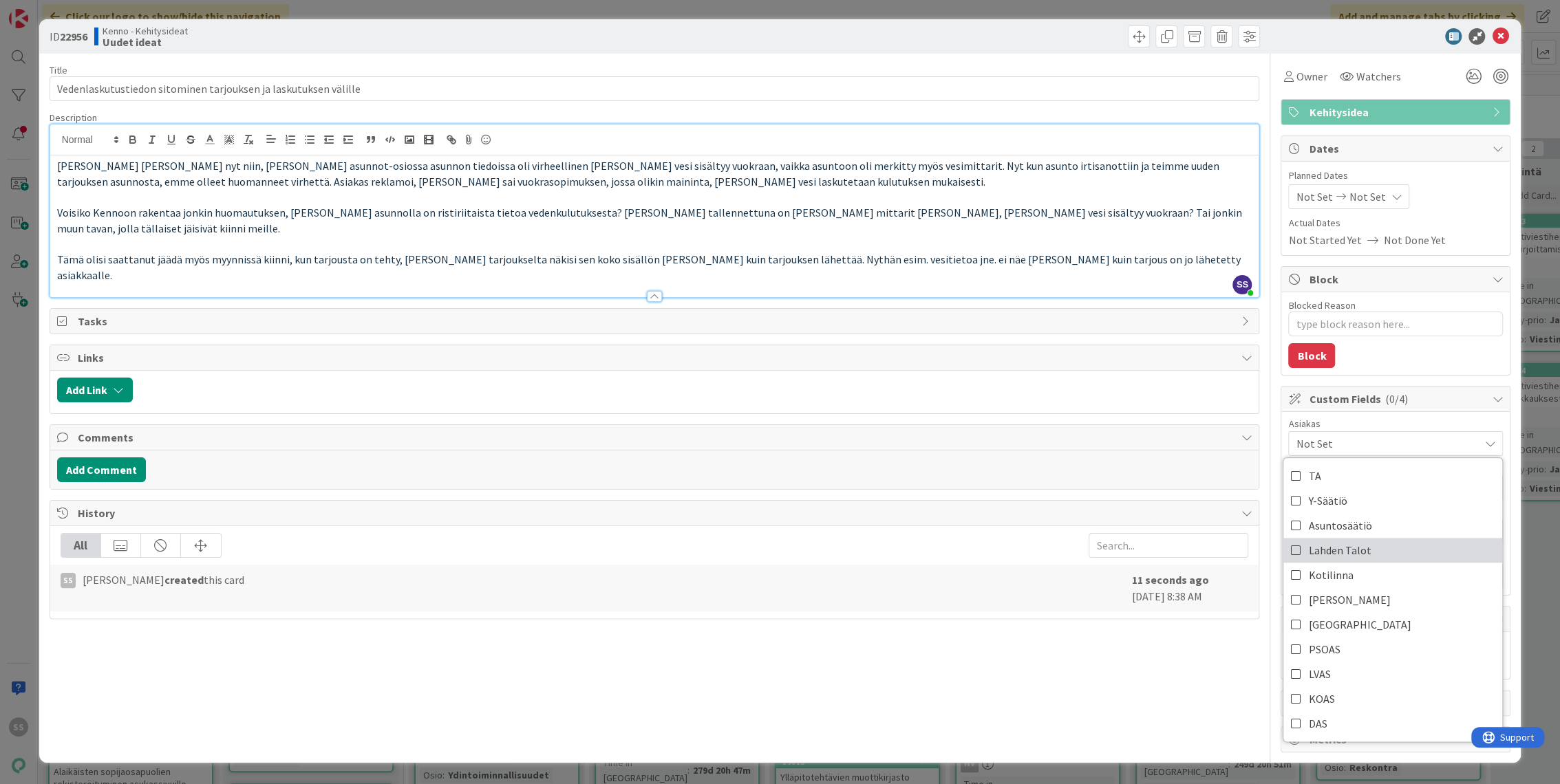
click at [1330, 554] on span "Lahden Talot" at bounding box center [1340, 550] width 62 height 20
type textarea "x"
click at [1133, 252] on p "Tämä olisi saattanut jäädä myös myynnissä kiinni, kun tarjousta on tehty, jos t…" at bounding box center [654, 267] width 1196 height 31
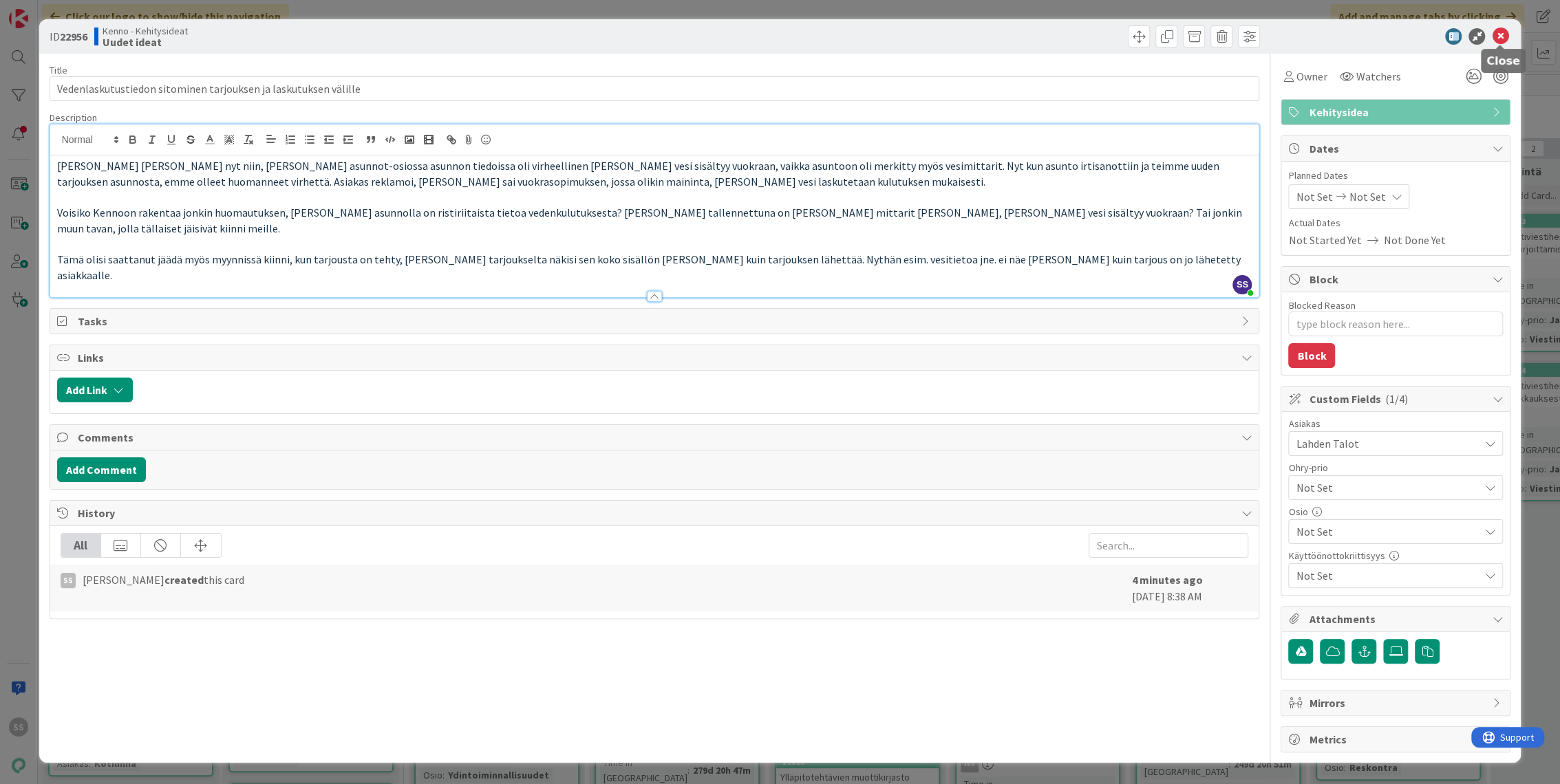
click at [1501, 36] on icon at bounding box center [1500, 36] width 17 height 17
